Goal: Task Accomplishment & Management: Use online tool/utility

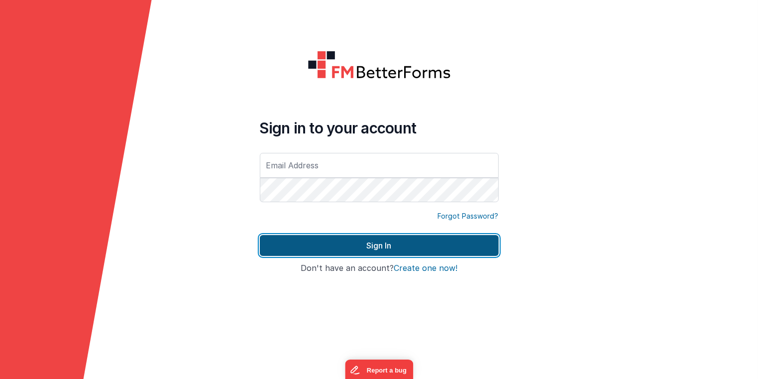
click at [391, 249] on button "Sign In" at bounding box center [379, 245] width 239 height 21
click at [378, 245] on button "Sign In" at bounding box center [379, 245] width 239 height 21
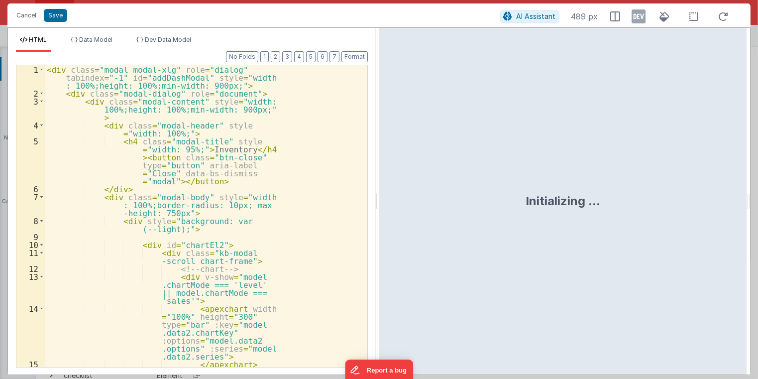
scroll to position [327, 0]
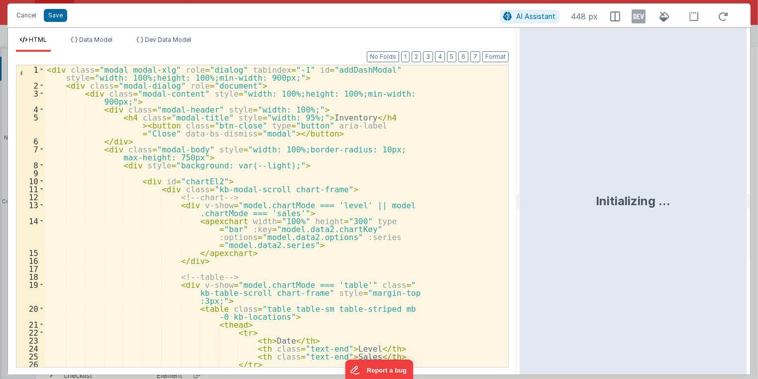
drag, startPoint x: 378, startPoint y: 202, endPoint x: 520, endPoint y: 194, distance: 143.0
click at [520, 194] on html "Cancel Save AI Assistant 448 px HTML Data Model Dev Data Model Format 7 6 5 4 3…" at bounding box center [379, 189] width 758 height 379
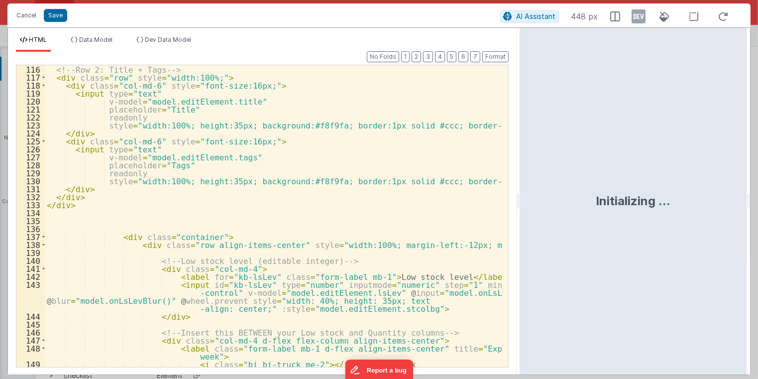
scroll to position [1074, 0]
click at [18, 14] on button "Cancel" at bounding box center [26, 15] width 30 height 14
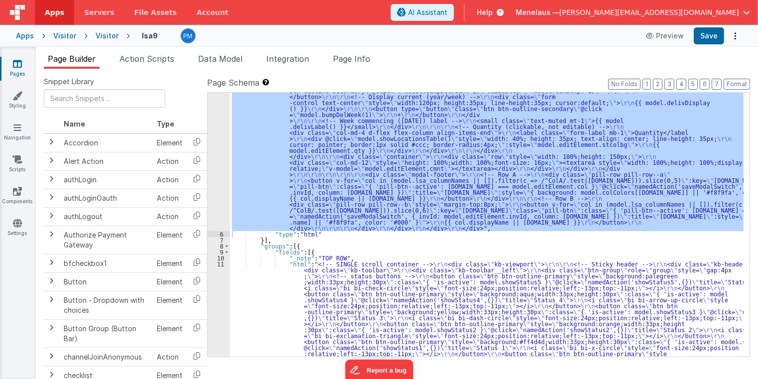
scroll to position [447, 0]
click at [480, 328] on div ""html" : "<div class= \" modal modal-xlg \" role= \" dialog \" tabindex= \" -1 …" at bounding box center [487, 360] width 514 height 1380
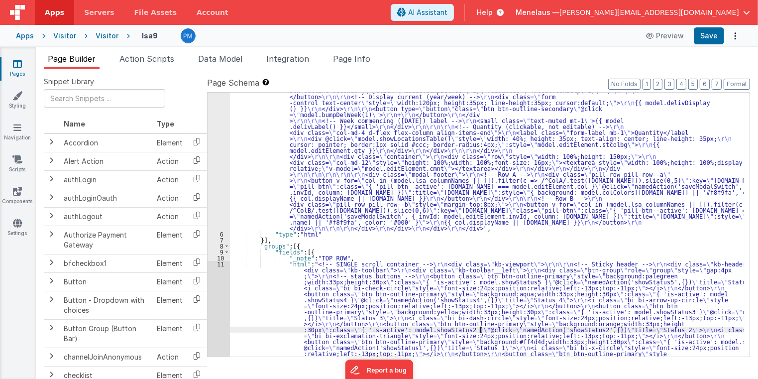
click at [222, 316] on div "5 6 7 8 9 10 11 12 13 14 15 16 17" at bounding box center [218, 360] width 22 height 1380
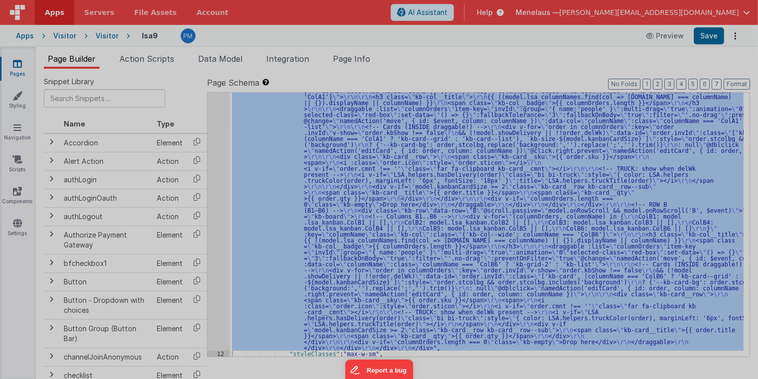
scroll to position [912, 0]
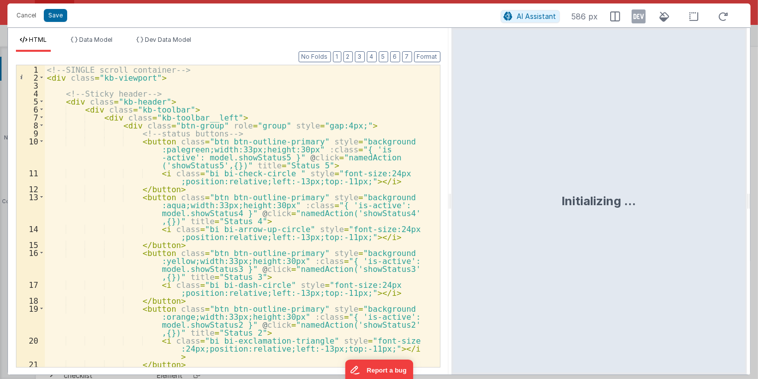
drag, startPoint x: 377, startPoint y: 204, endPoint x: 452, endPoint y: 213, distance: 75.6
click at [451, 213] on html "Cancel Save AI Assistant 586 px HTML Data Model Dev Data Model Format 7 6 5 4 3…" at bounding box center [379, 189] width 758 height 379
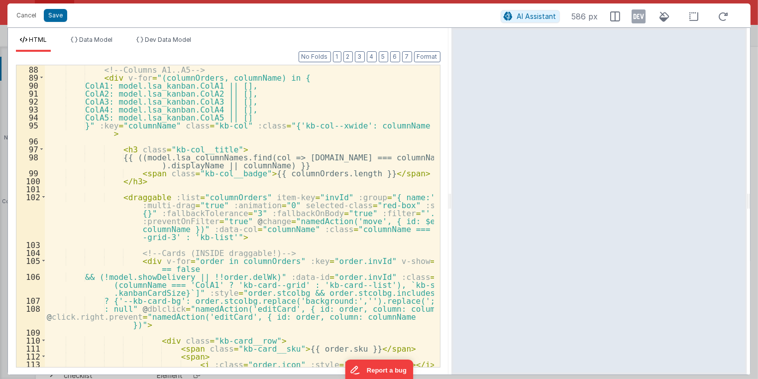
scroll to position [1027, 0]
click at [203, 203] on div "<!-- Columns A1..A5 --> < div v-for = "(columnOrders, columnName) in { ColA1: m…" at bounding box center [239, 228] width 389 height 326
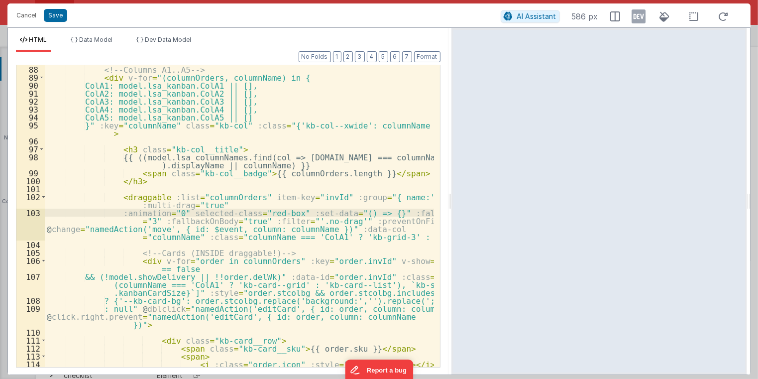
click at [269, 212] on div "<!-- Columns A1..A5 --> < div v-for = "(columnOrders, columnName) in { ColA1: m…" at bounding box center [239, 228] width 389 height 326
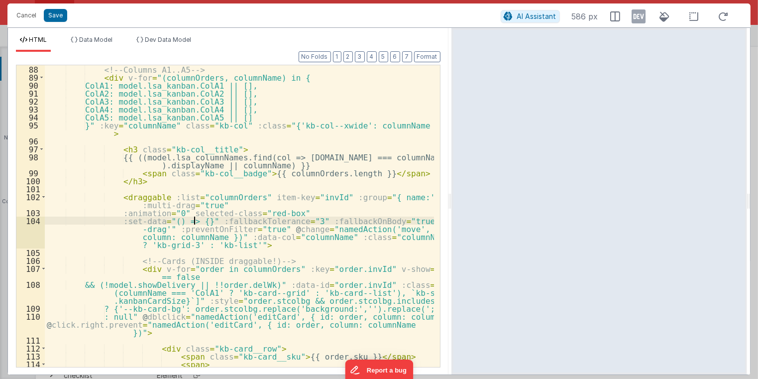
click at [195, 221] on div "<!-- Columns A1..A5 --> < div v-for = "(columnOrders, columnName) in { ColA1: m…" at bounding box center [239, 224] width 389 height 318
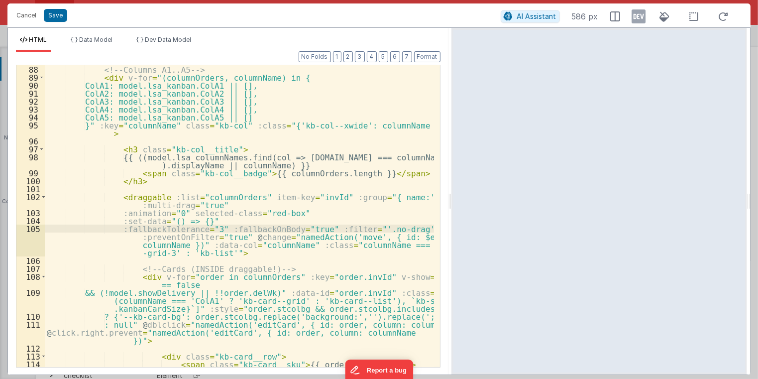
click at [294, 227] on div "<!-- Columns A1..A5 --> < div v-for = "(columnOrders, columnName) in { ColA1: m…" at bounding box center [239, 224] width 389 height 318
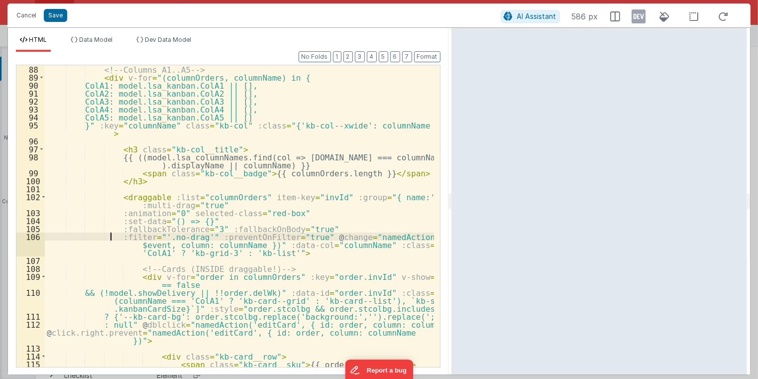
click at [202, 229] on div "<!-- Columns A1..A5 --> < div v-for = "(columnOrders, columnName) in { ColA1: m…" at bounding box center [239, 224] width 389 height 318
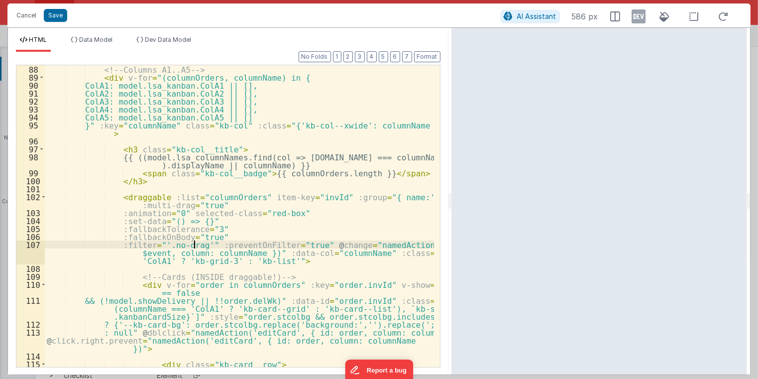
click at [194, 245] on div "<!-- Columns A1..A5 --> < div v-for = "(columnOrders, columnName) in { ColA1: m…" at bounding box center [239, 224] width 389 height 318
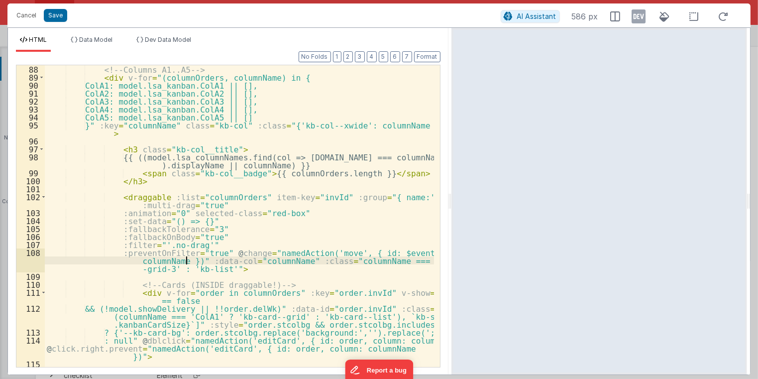
click at [187, 260] on div "<!-- Columns A1..A5 --> < div v-for = "(columnOrders, columnName) in { ColA1: m…" at bounding box center [239, 224] width 389 height 318
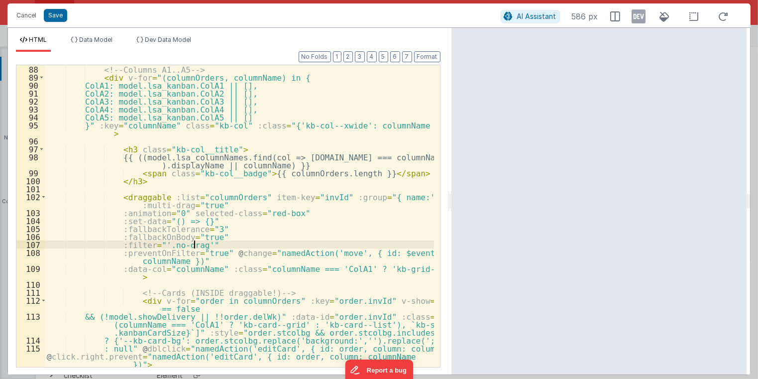
click at [201, 244] on div "<!-- Columns A1..A5 --> < div v-for = "(columnOrders, columnName) in { ColA1: m…" at bounding box center [239, 224] width 389 height 318
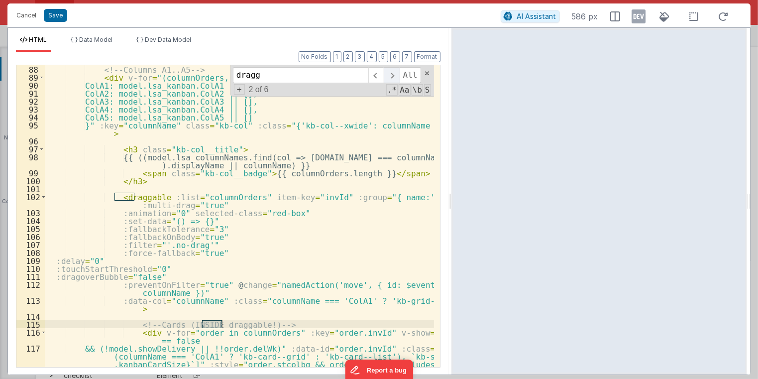
type input "dragg"
click at [394, 76] on span at bounding box center [390, 75] width 15 height 16
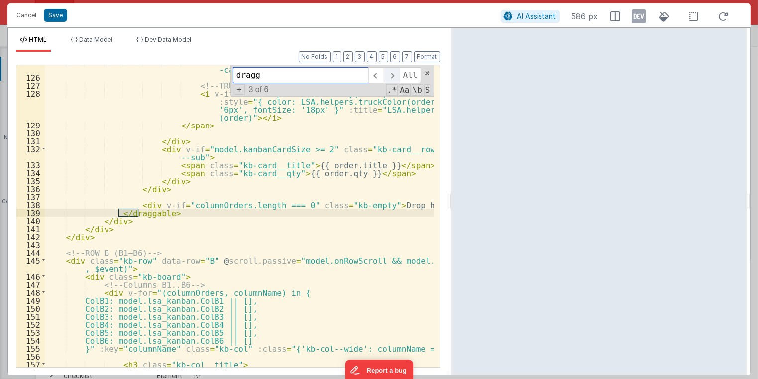
scroll to position [1409, 0]
click at [394, 76] on span at bounding box center [390, 75] width 15 height 16
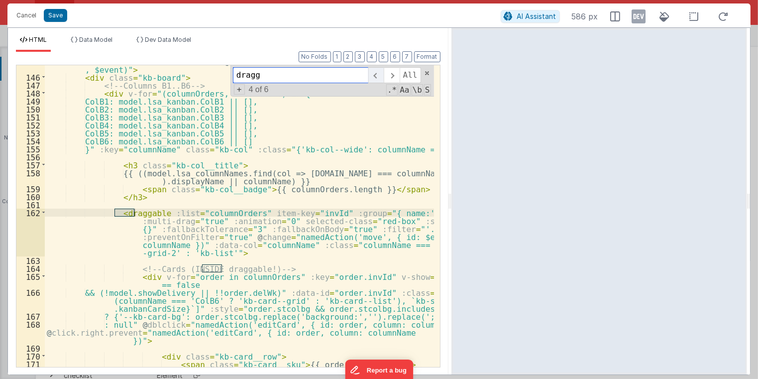
click at [380, 79] on span at bounding box center [375, 75] width 15 height 16
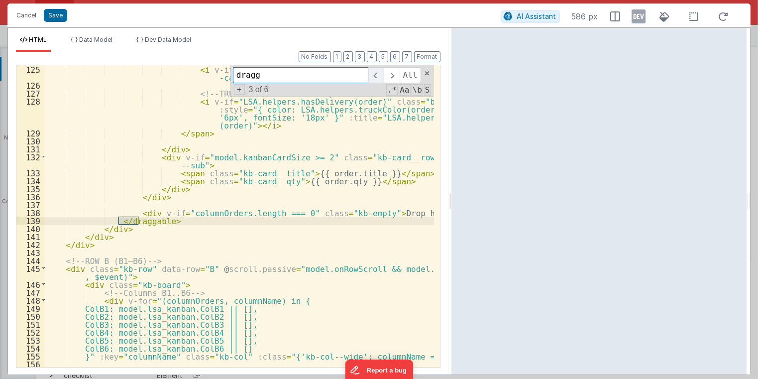
click at [380, 78] on span at bounding box center [375, 75] width 15 height 16
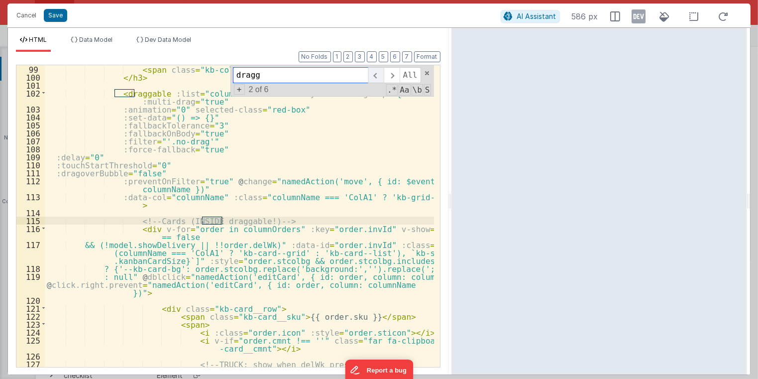
click at [380, 78] on span at bounding box center [375, 75] width 15 height 16
click at [398, 74] on span at bounding box center [390, 75] width 15 height 16
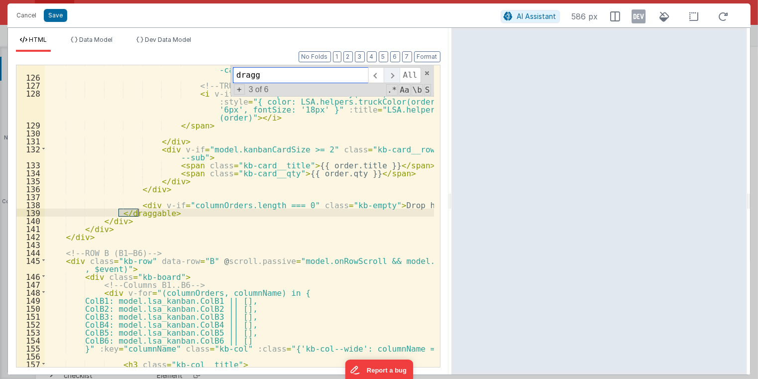
scroll to position [1409, 0]
click at [398, 74] on span at bounding box center [390, 75] width 15 height 16
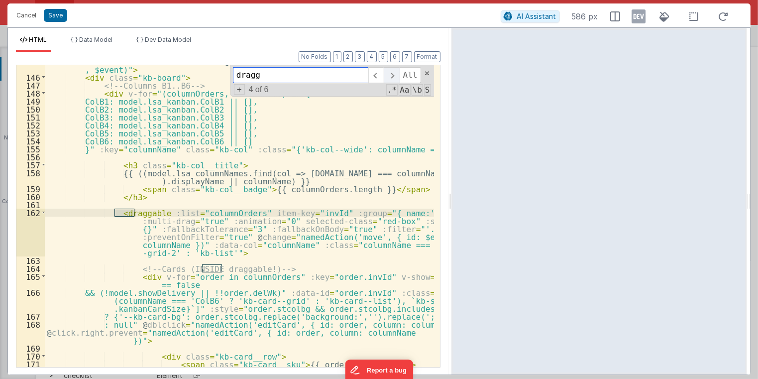
scroll to position [1608, 0]
click at [379, 76] on span at bounding box center [375, 75] width 15 height 16
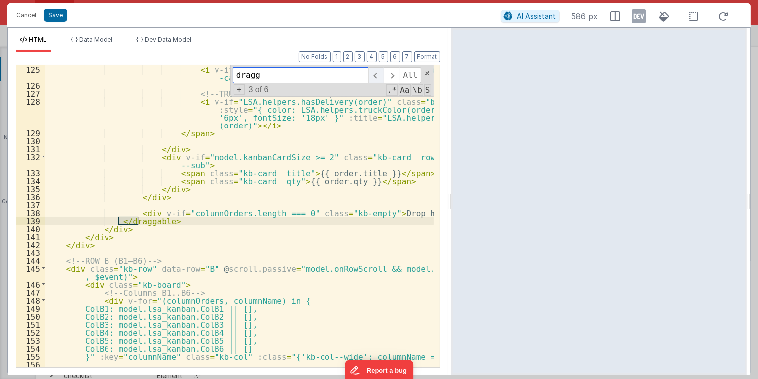
click at [379, 76] on span at bounding box center [375, 75] width 15 height 16
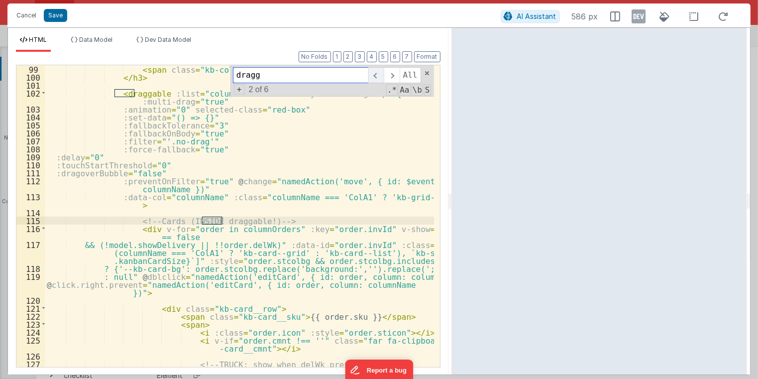
scroll to position [1130, 0]
click at [398, 75] on span at bounding box center [390, 75] width 15 height 16
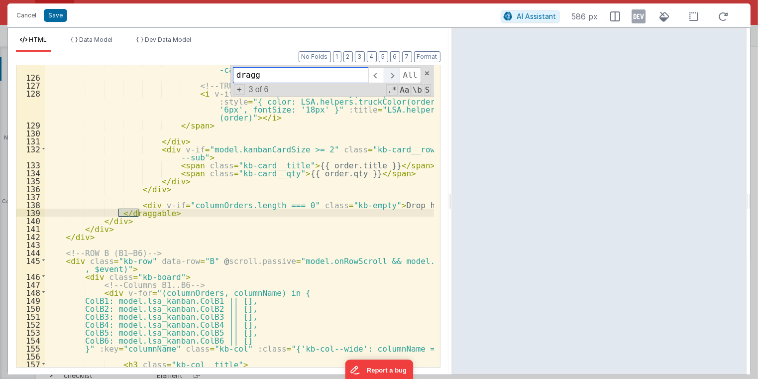
click at [398, 75] on span at bounding box center [390, 75] width 15 height 16
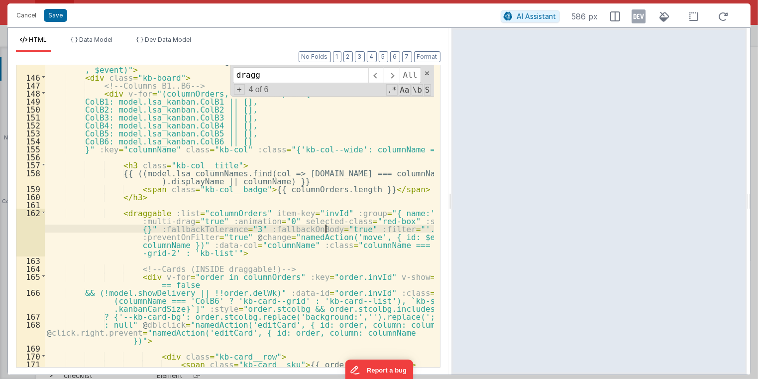
click at [325, 229] on div "< div class = "kb-row" data-row = "B" @ scroll.passive = "model.onRowScroll && …" at bounding box center [239, 220] width 389 height 326
paste textarea
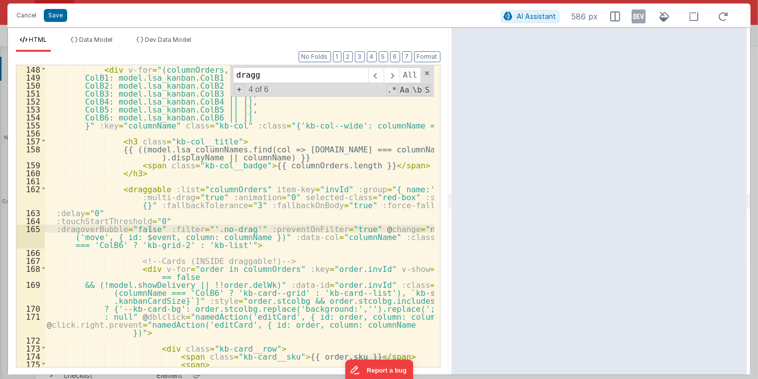
scroll to position [1631, 0]
